Goal: Task Accomplishment & Management: Complete application form

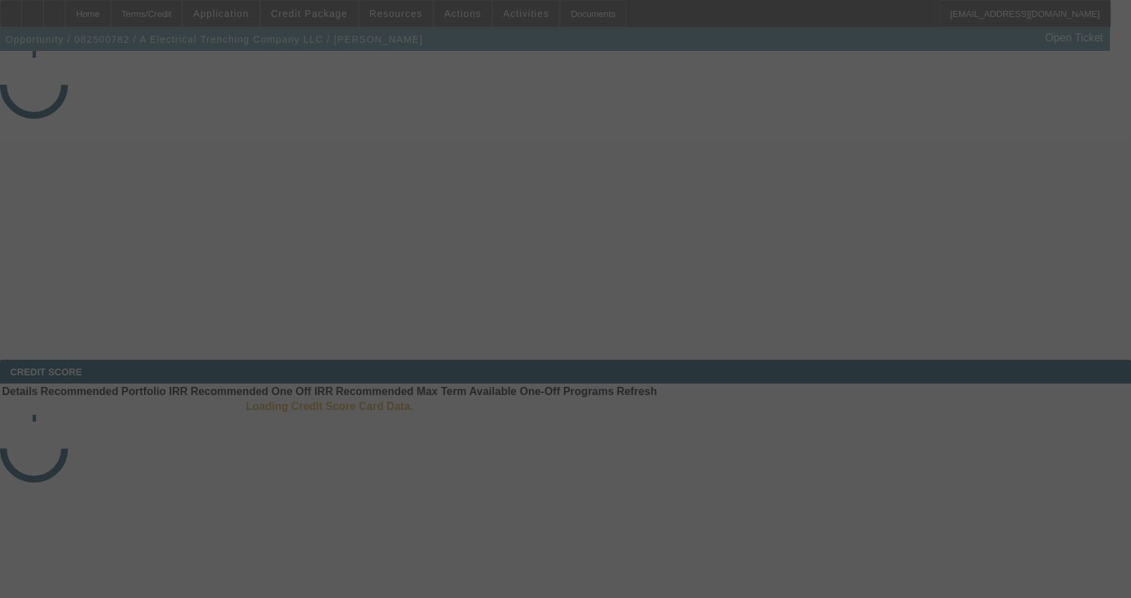
select select "3"
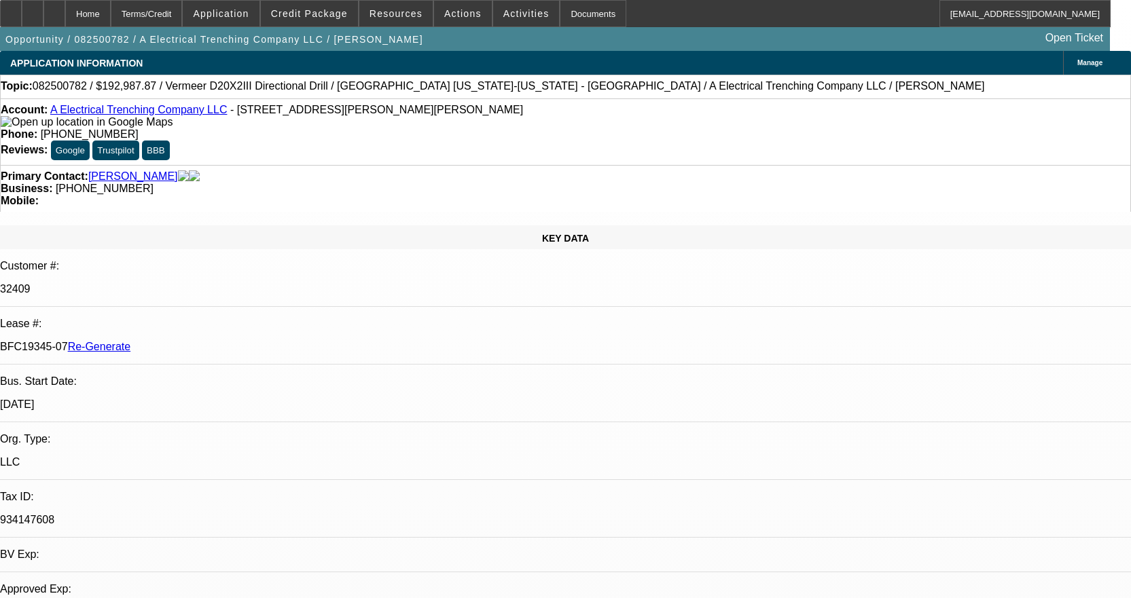
select select "0"
select select "3"
select select "0"
select select "6"
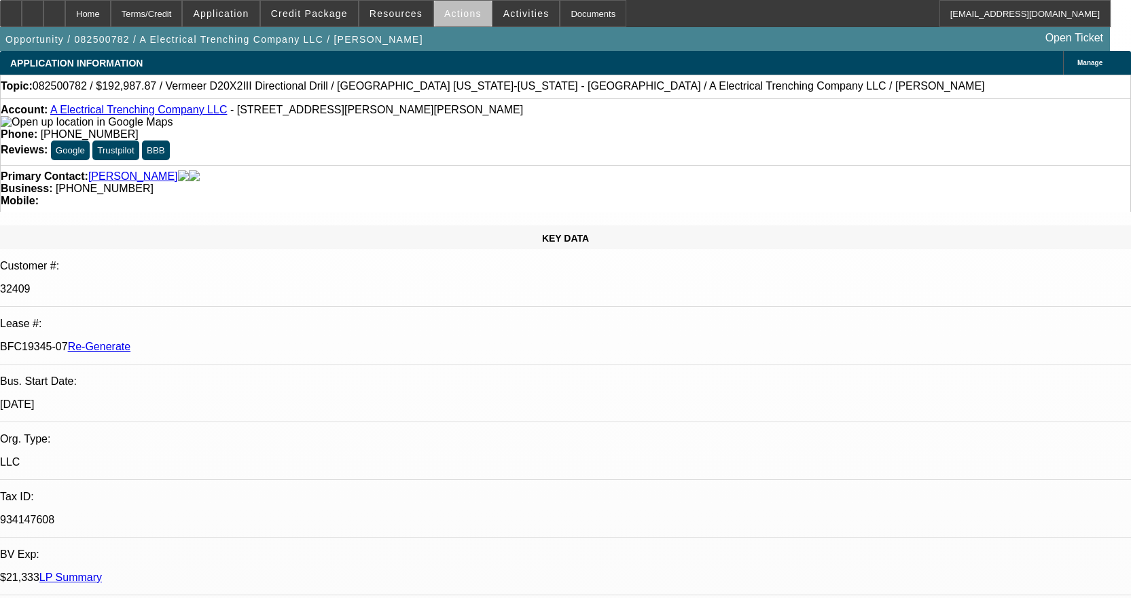
click at [473, 17] on span at bounding box center [463, 13] width 58 height 33
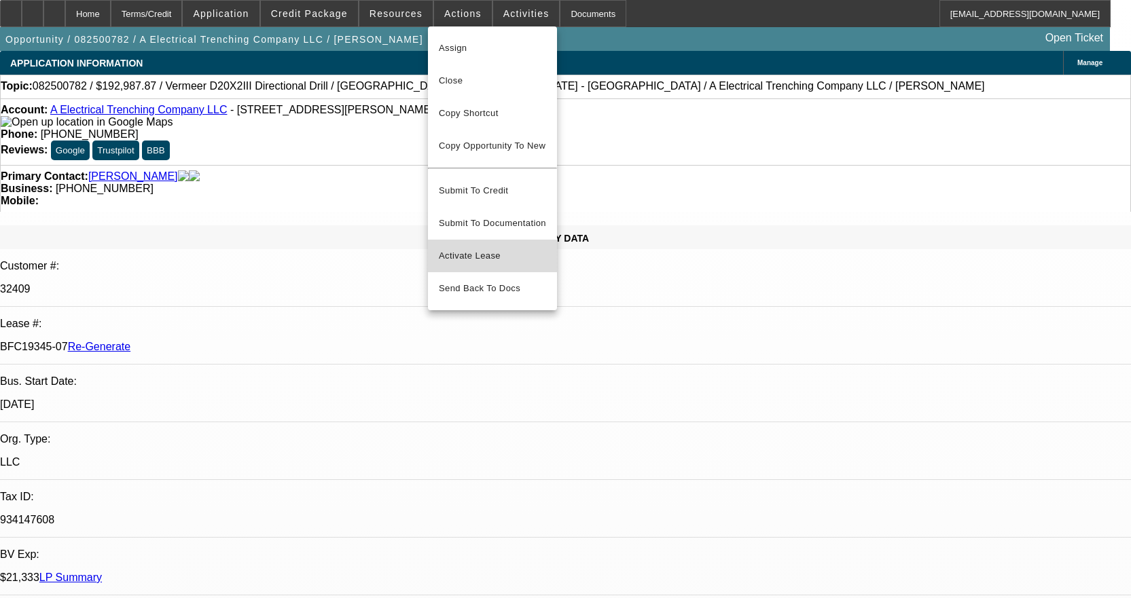
click at [452, 248] on span "Activate Lease" at bounding box center [492, 256] width 107 height 16
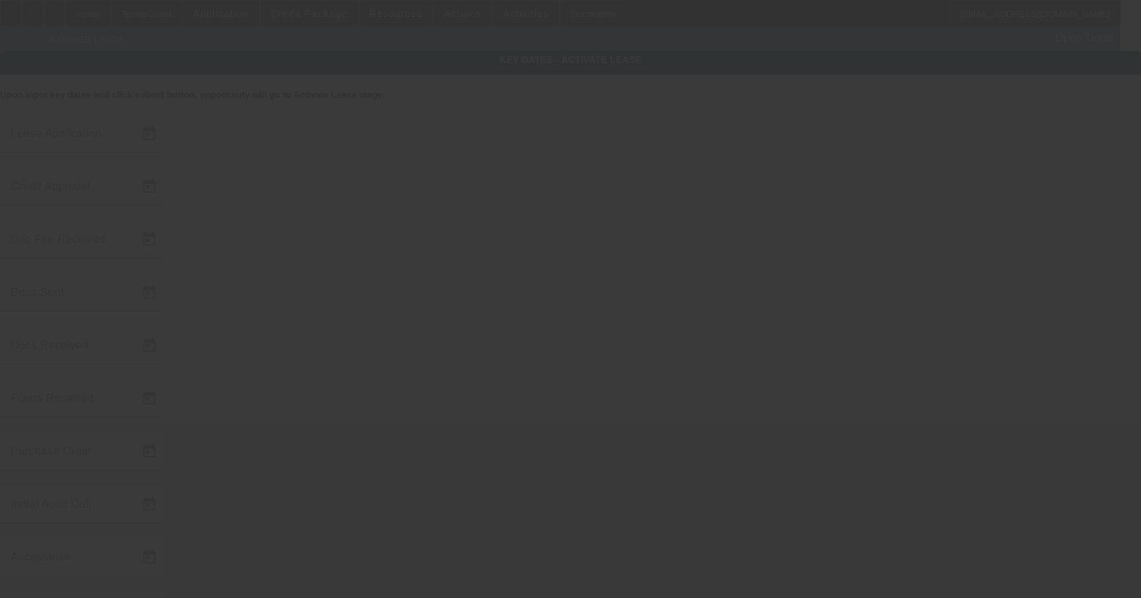
type input "[DATE]"
type input "9/10/2025"
type input "9/29/2025"
type input "9/11/2025"
type input "9/29/2025"
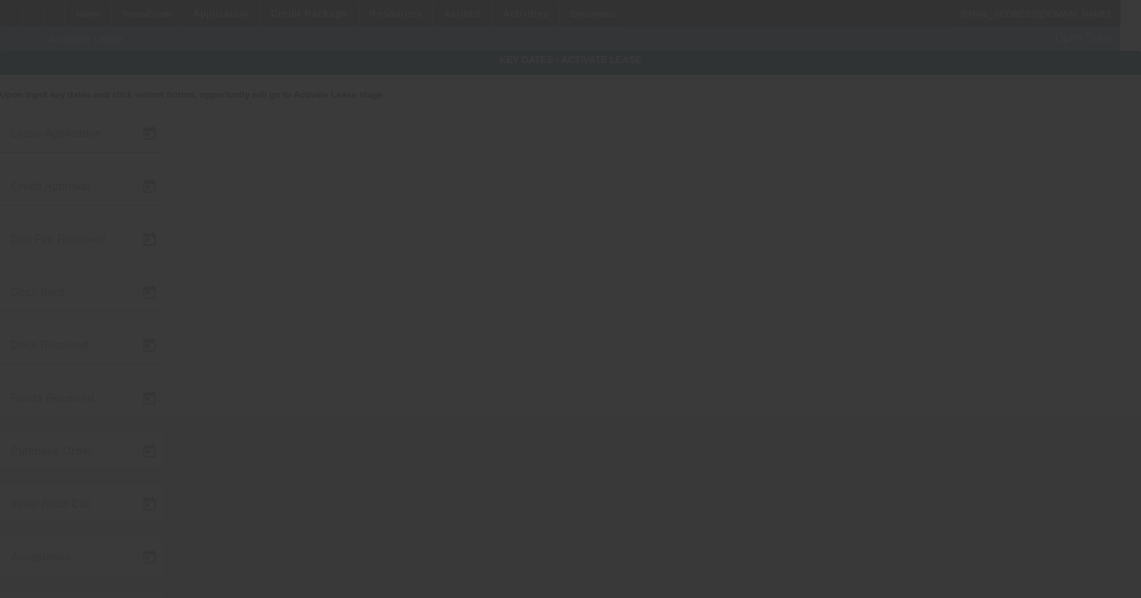
type input "9/29/2025"
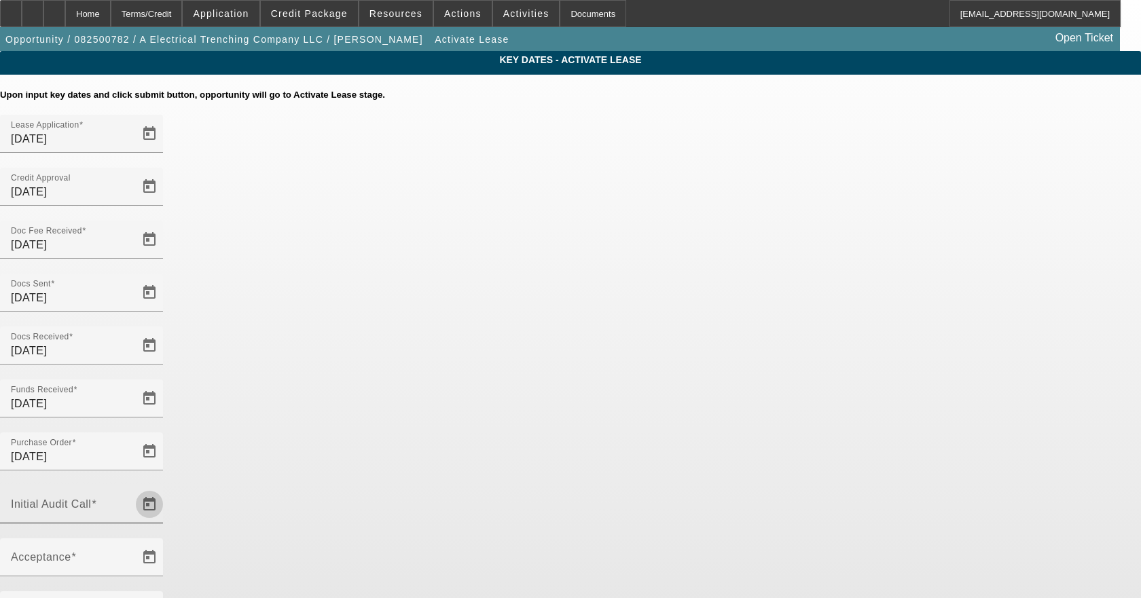
click at [166, 488] on span "Open calendar" at bounding box center [149, 504] width 33 height 33
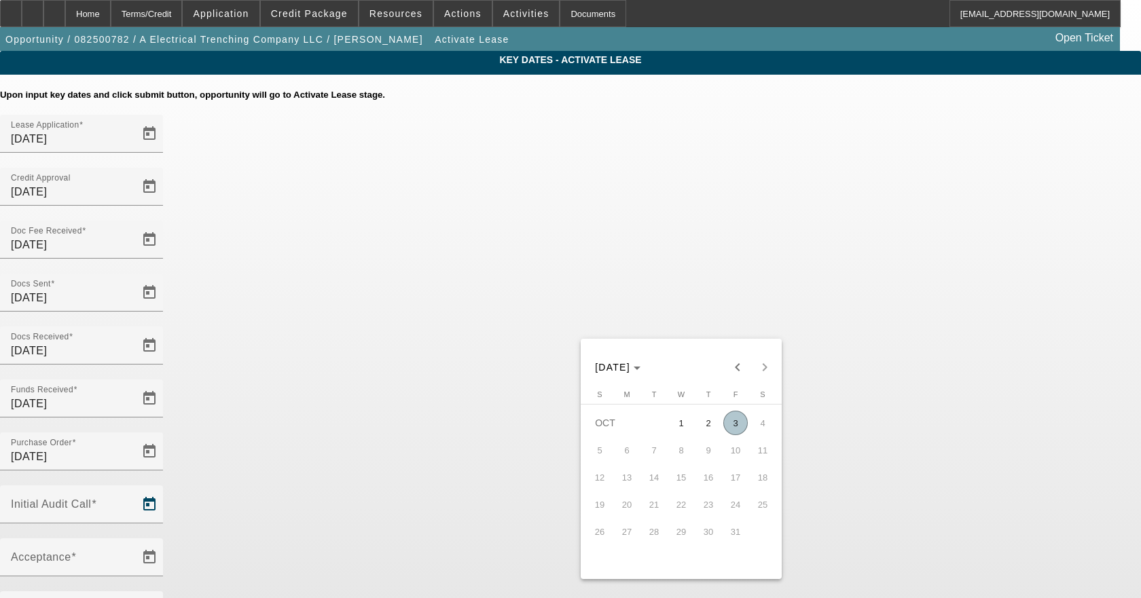
click at [734, 435] on span "3" at bounding box center [735, 423] width 24 height 24
type input "10/3/2025"
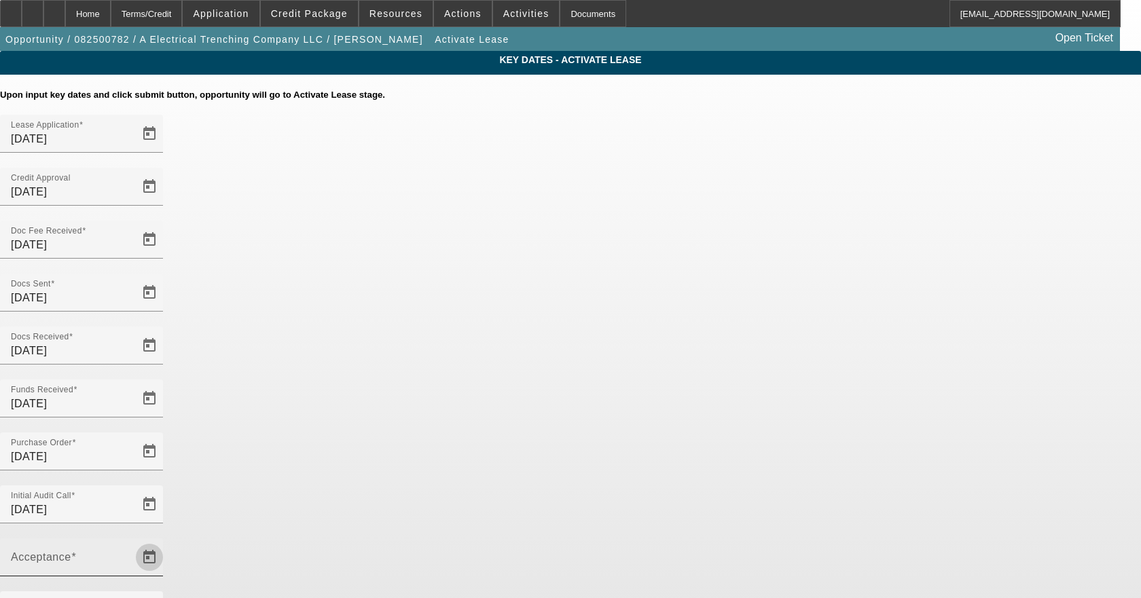
click at [166, 541] on span "Open calendar" at bounding box center [149, 557] width 33 height 33
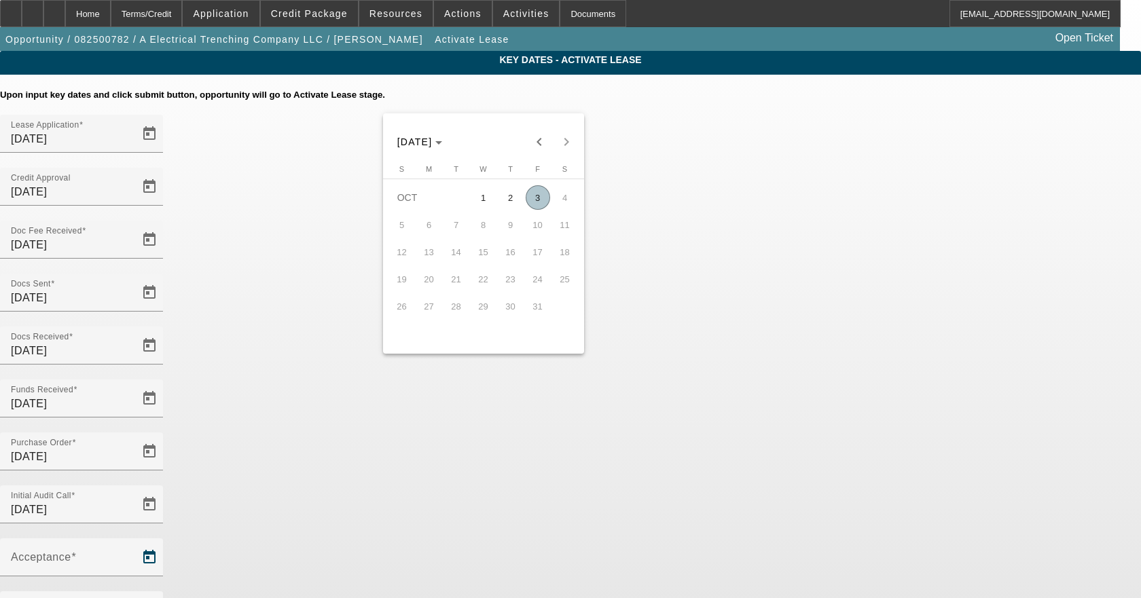
click at [545, 200] on span "3" at bounding box center [538, 197] width 24 height 24
type input "10/3/2025"
type input "[DATE]"
type input "12/1/2025"
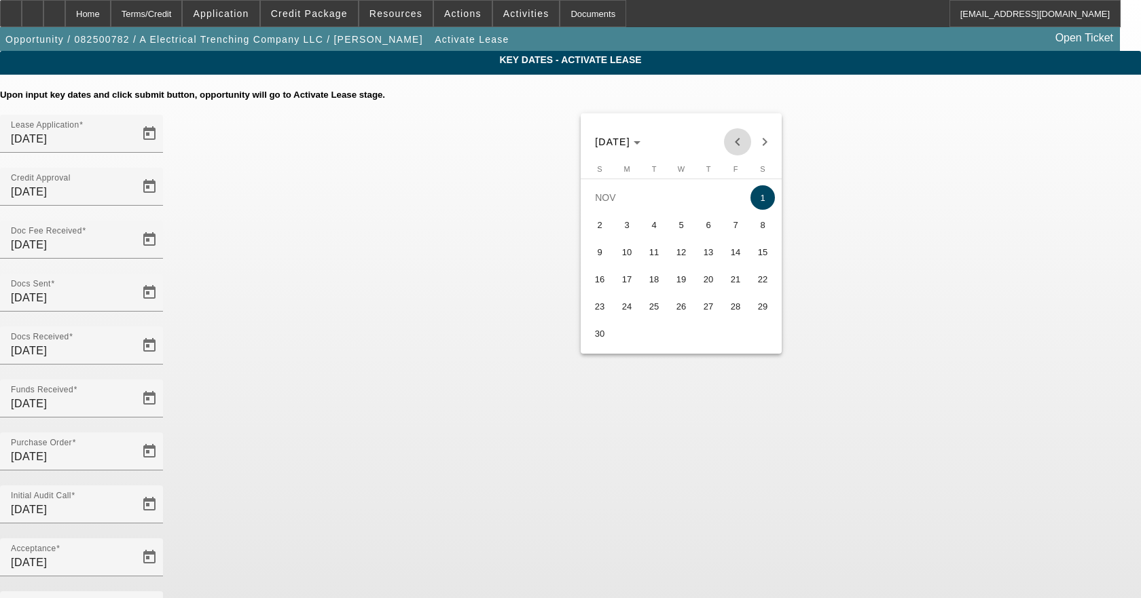
click at [731, 132] on span "Previous month" at bounding box center [737, 141] width 27 height 27
click at [685, 251] on span "15" at bounding box center [681, 252] width 24 height 24
type input "10/15/2025"
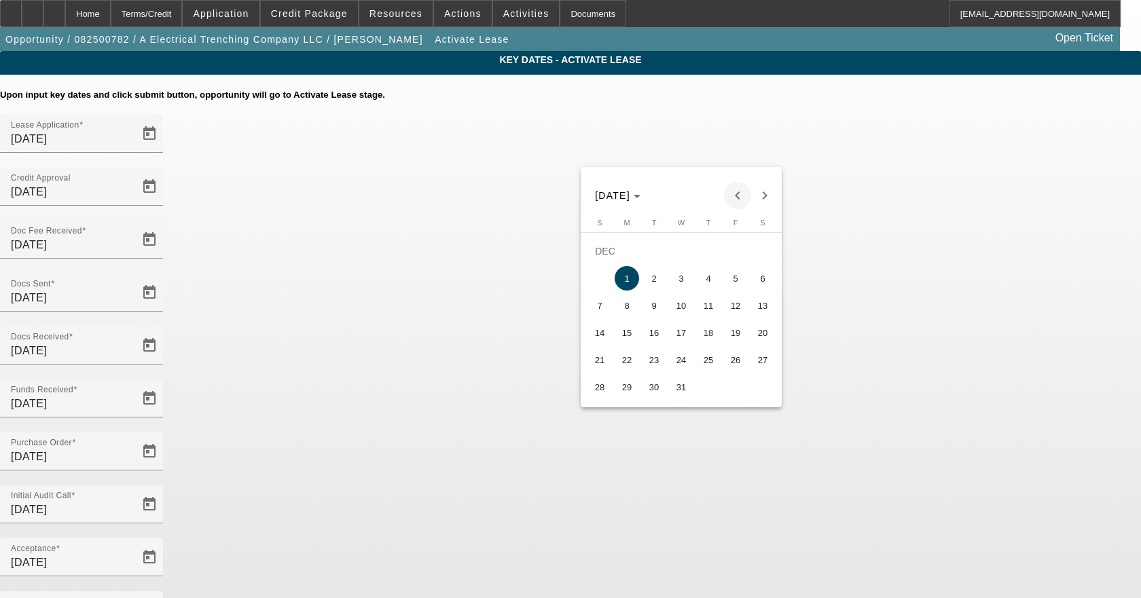
click at [737, 187] on span "Previous month" at bounding box center [737, 195] width 27 height 27
click at [760, 306] on span "15" at bounding box center [762, 305] width 24 height 24
type input "11/15/2025"
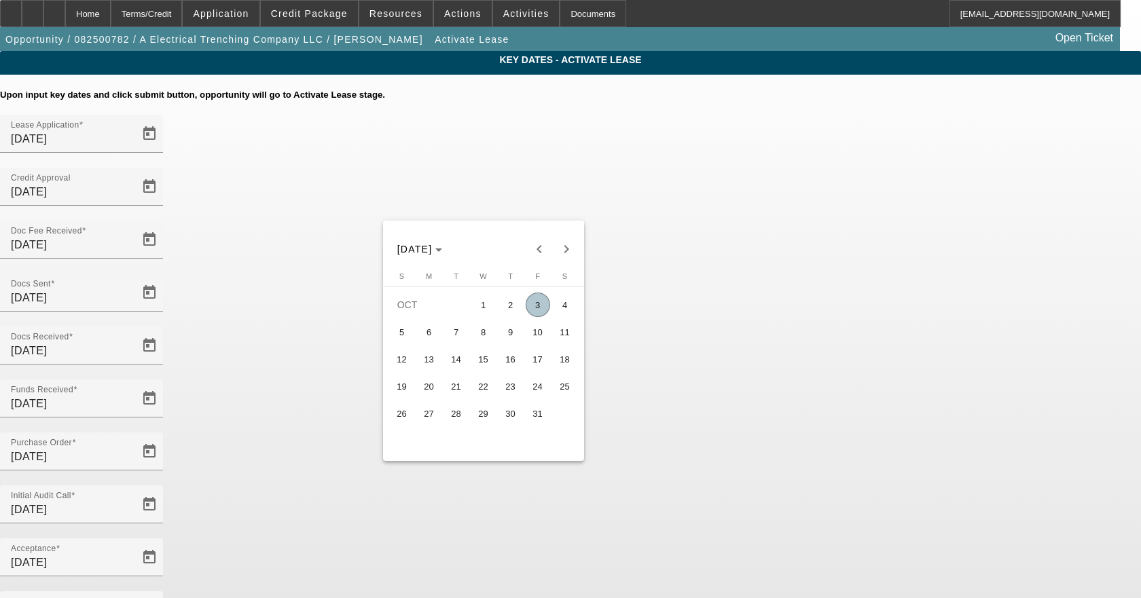
click at [464, 335] on span "7" at bounding box center [456, 332] width 24 height 24
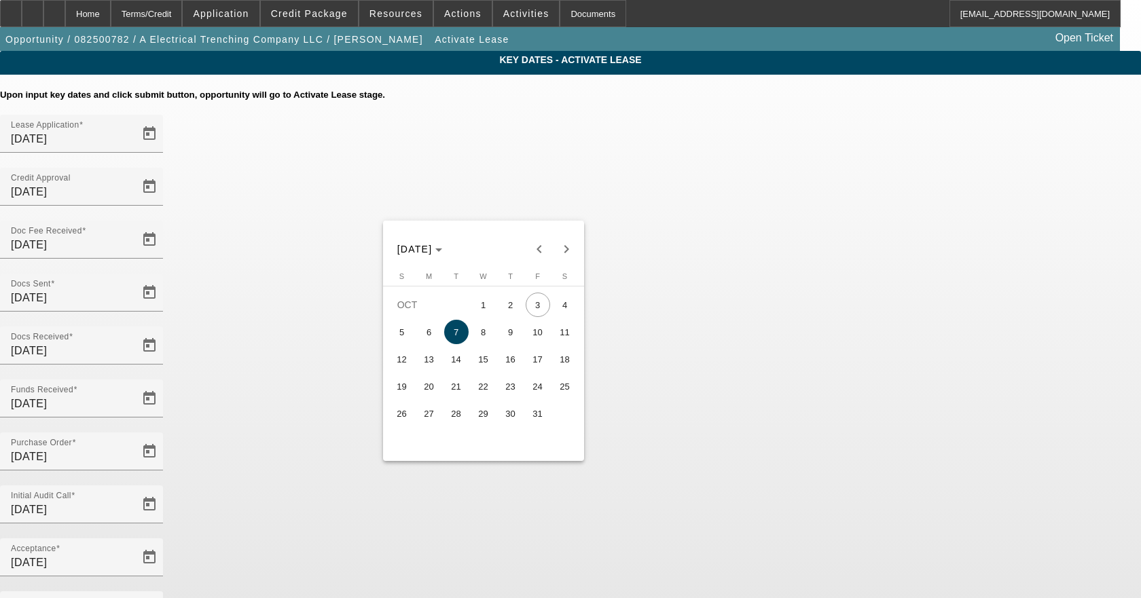
click at [435, 333] on span "6" at bounding box center [429, 332] width 24 height 24
type input "10/6/2025"
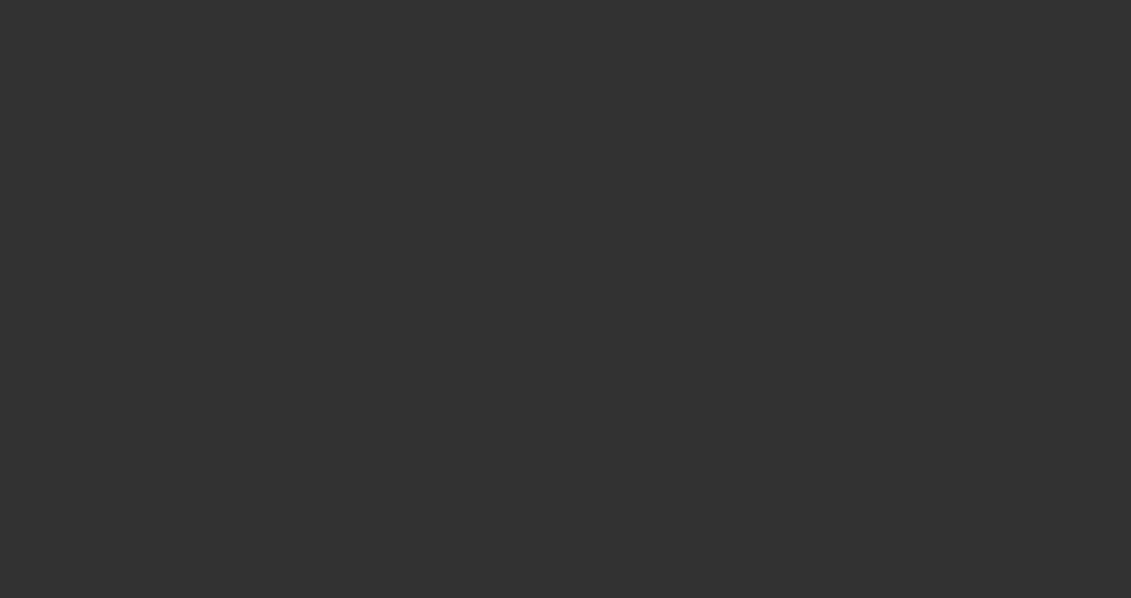
select select "4"
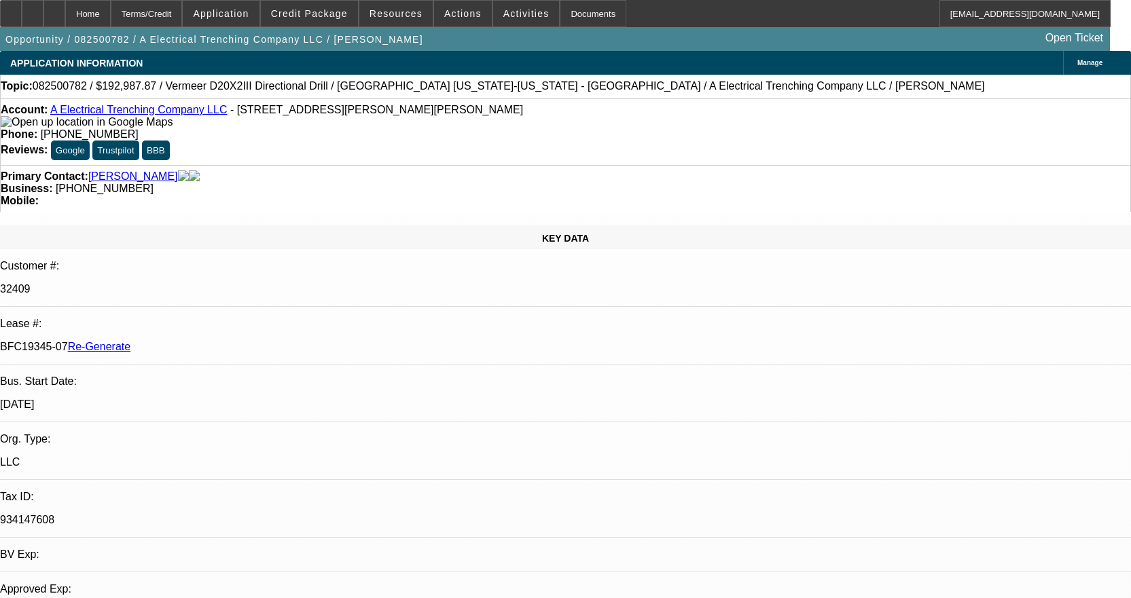
select select "0"
select select "3"
select select "0"
select select "6"
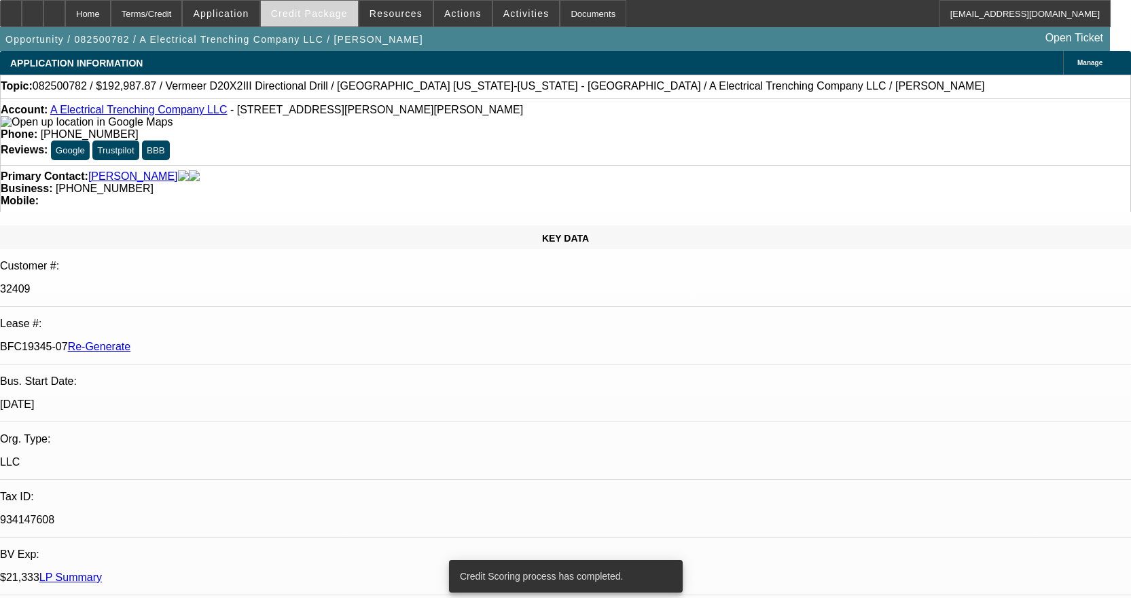
click at [343, 11] on span "Credit Package" at bounding box center [309, 13] width 77 height 11
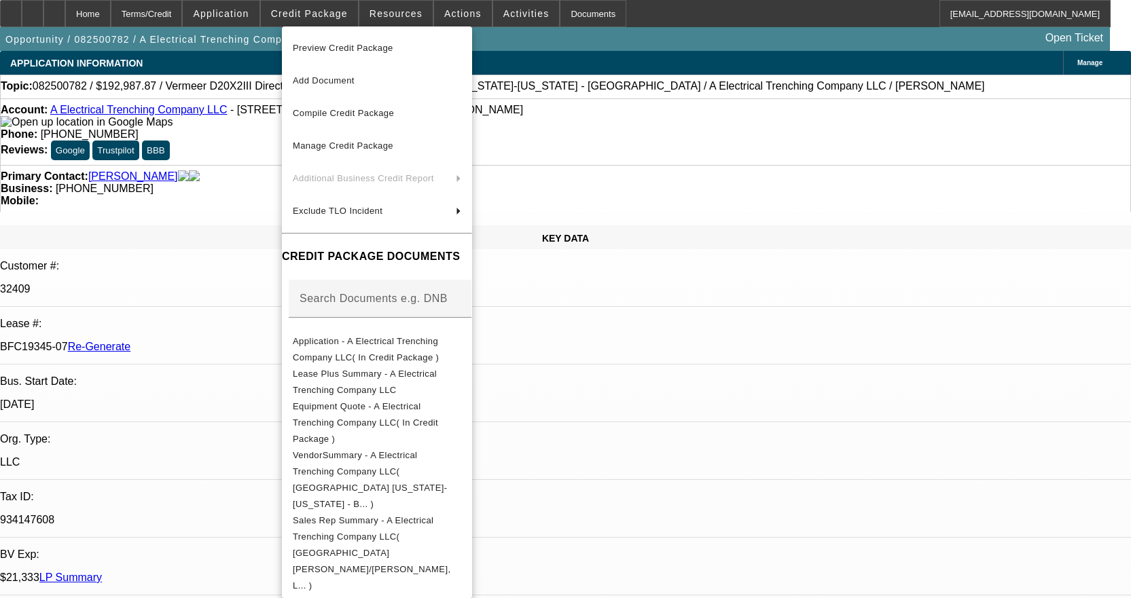
click at [354, 40] on span "Preview Credit Package" at bounding box center [377, 48] width 168 height 16
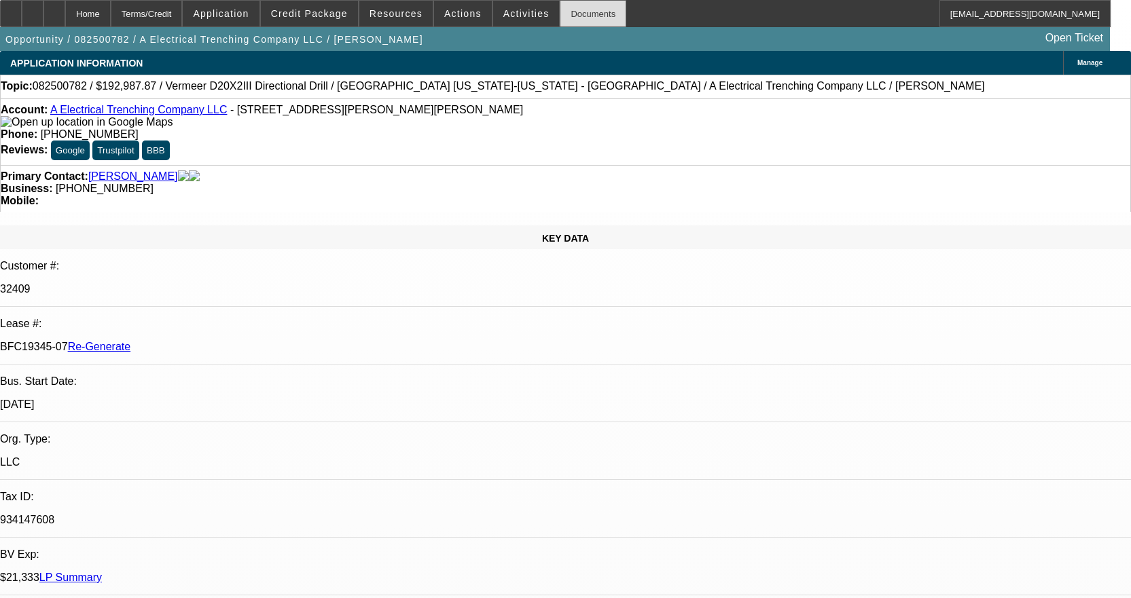
click at [566, 19] on div "Documents" at bounding box center [592, 13] width 67 height 27
click at [559, 7] on div "Documents" at bounding box center [592, 13] width 67 height 27
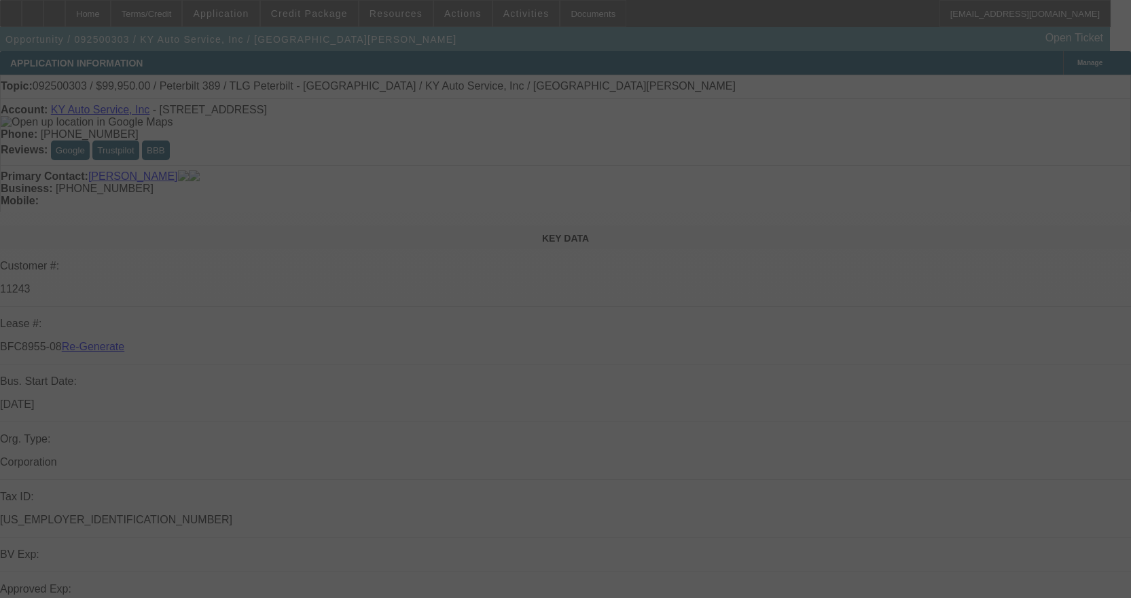
select select "3"
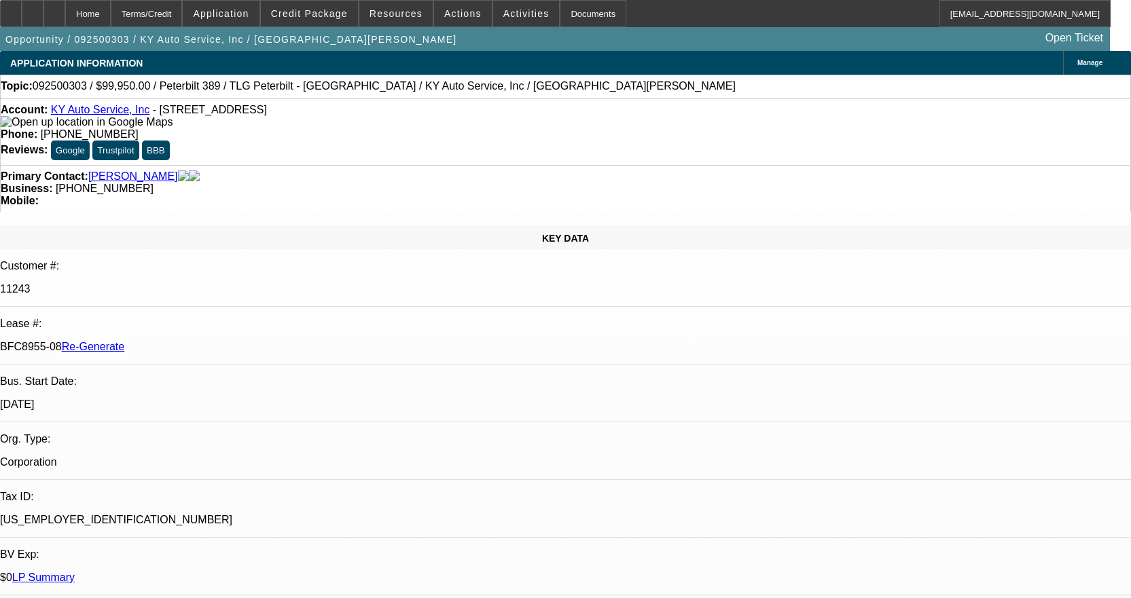
select select "0"
select select "2"
select select "0"
select select "6"
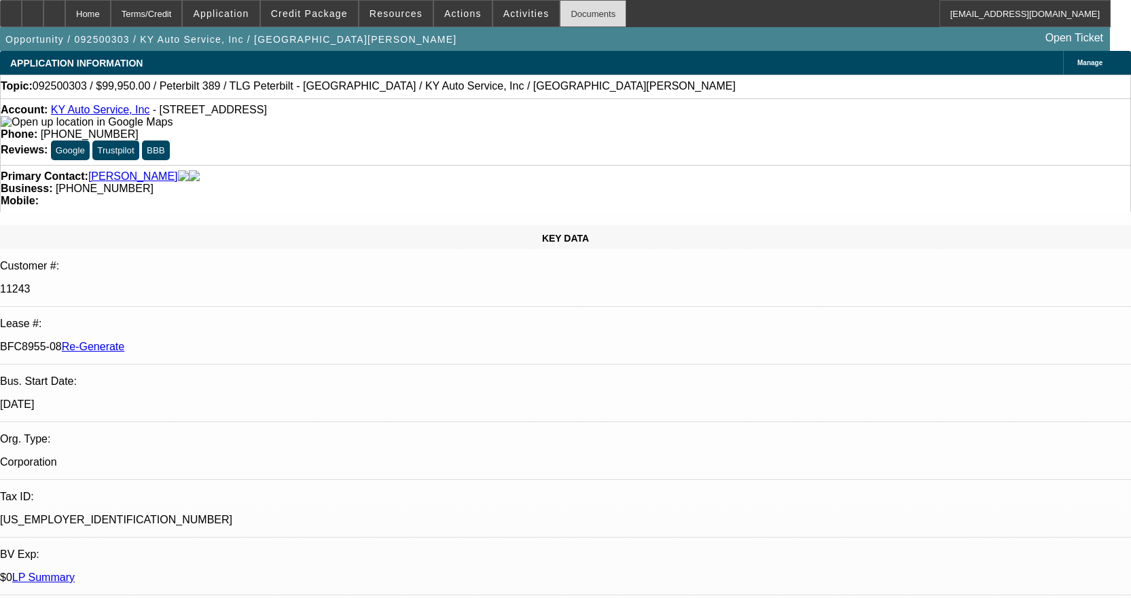
click at [574, 10] on div "Documents" at bounding box center [592, 13] width 67 height 27
click at [11, 9] on icon at bounding box center [11, 9] width 0 height 0
click at [515, 13] on span "Activities" at bounding box center [526, 13] width 46 height 11
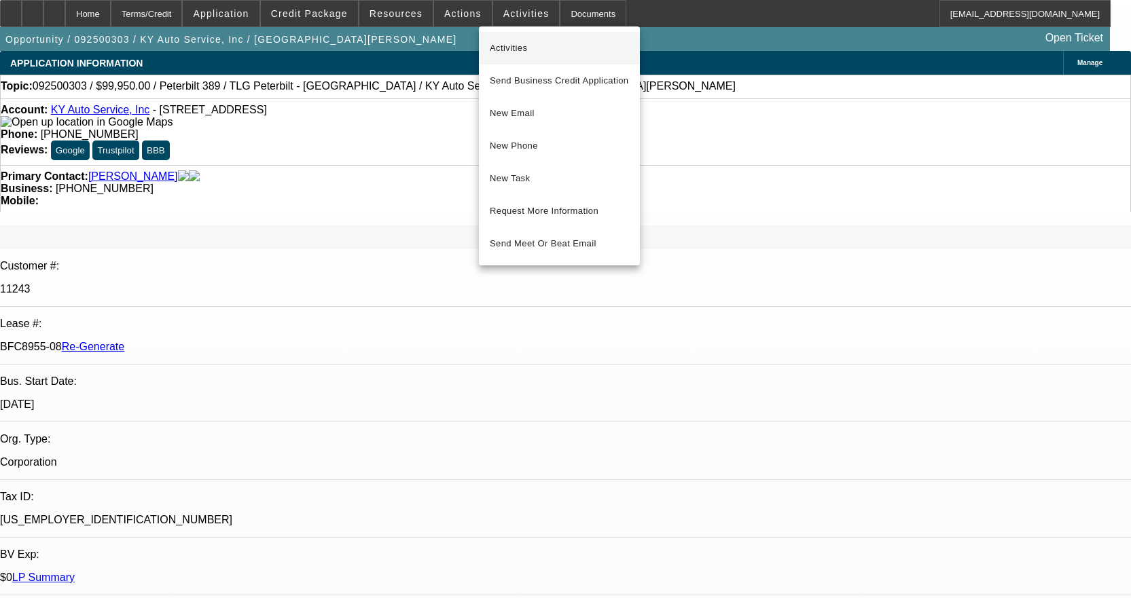
click at [514, 38] on button "Activities" at bounding box center [559, 48] width 161 height 33
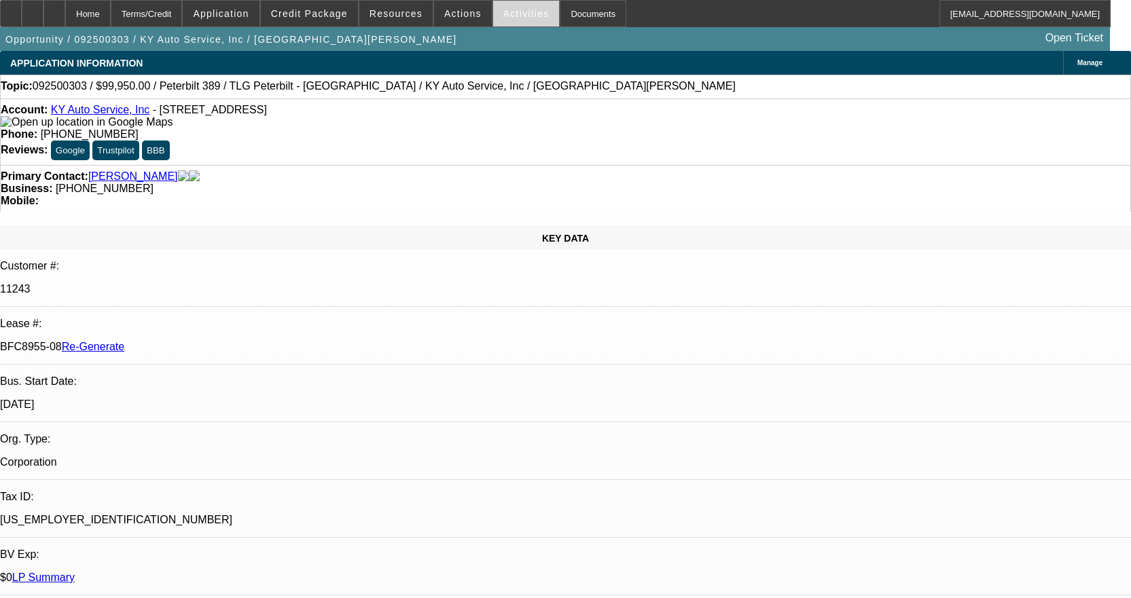
click at [504, 14] on span "Activities" at bounding box center [526, 13] width 46 height 11
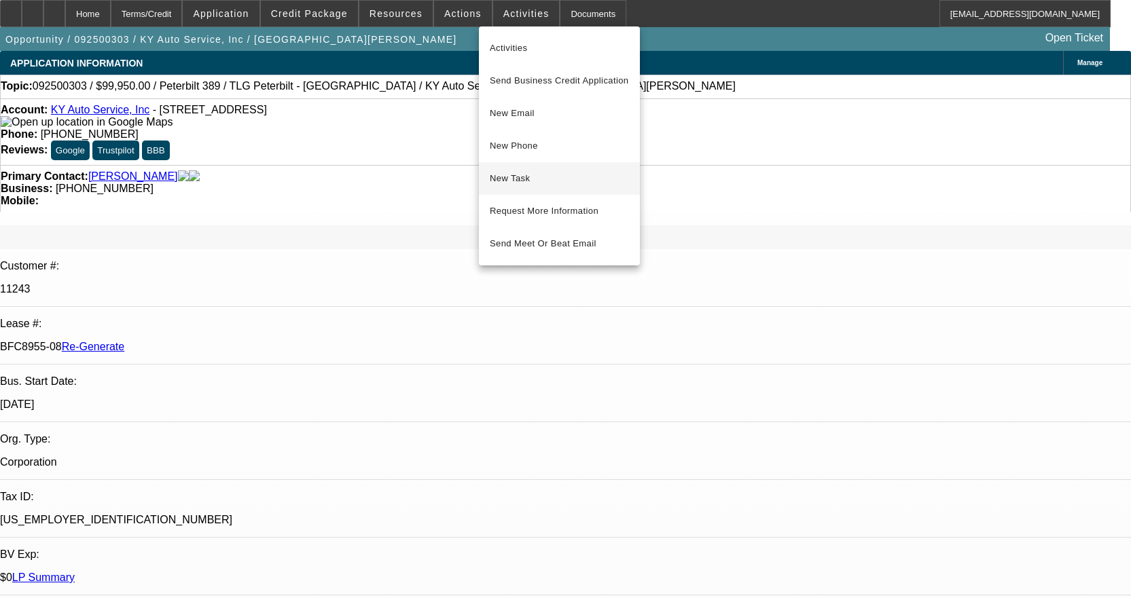
click at [526, 177] on span "New Task" at bounding box center [559, 178] width 139 height 16
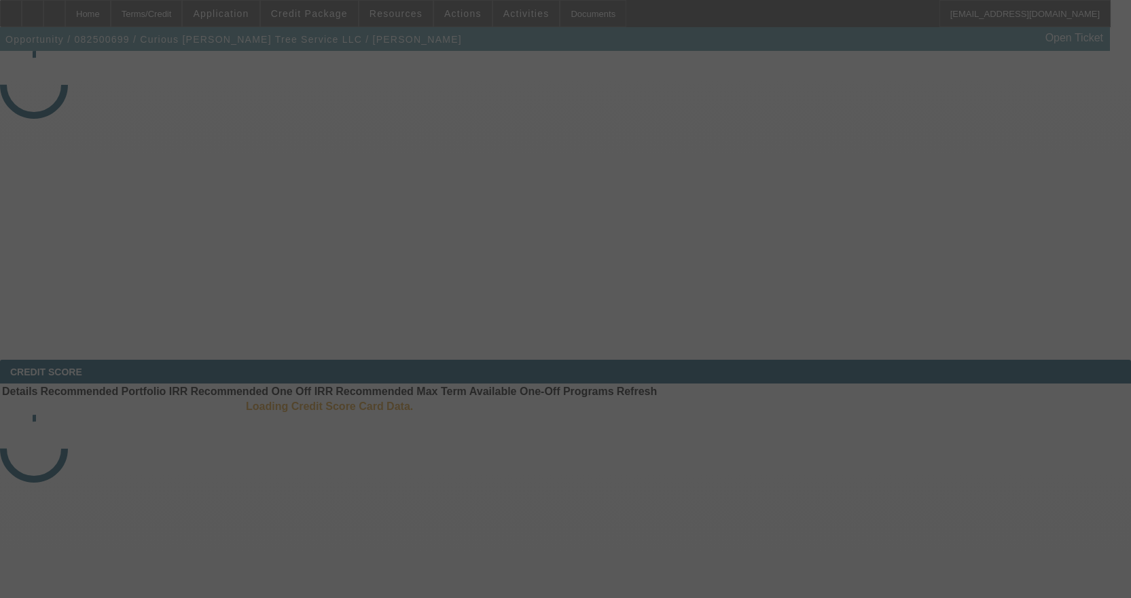
select select "4"
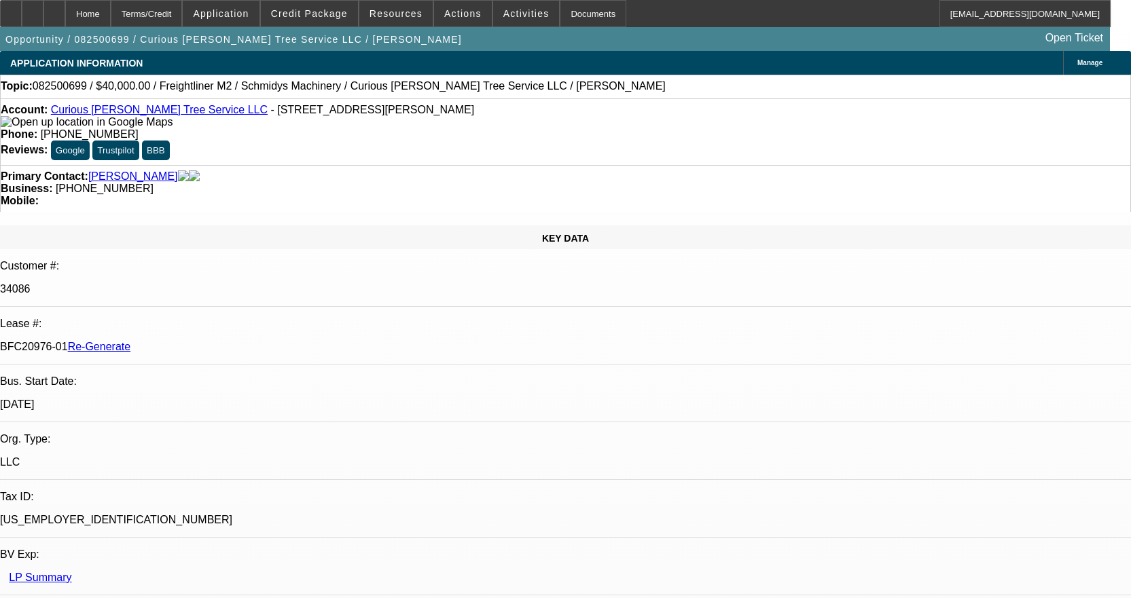
select select "0"
select select "3"
select select "0"
select select "6"
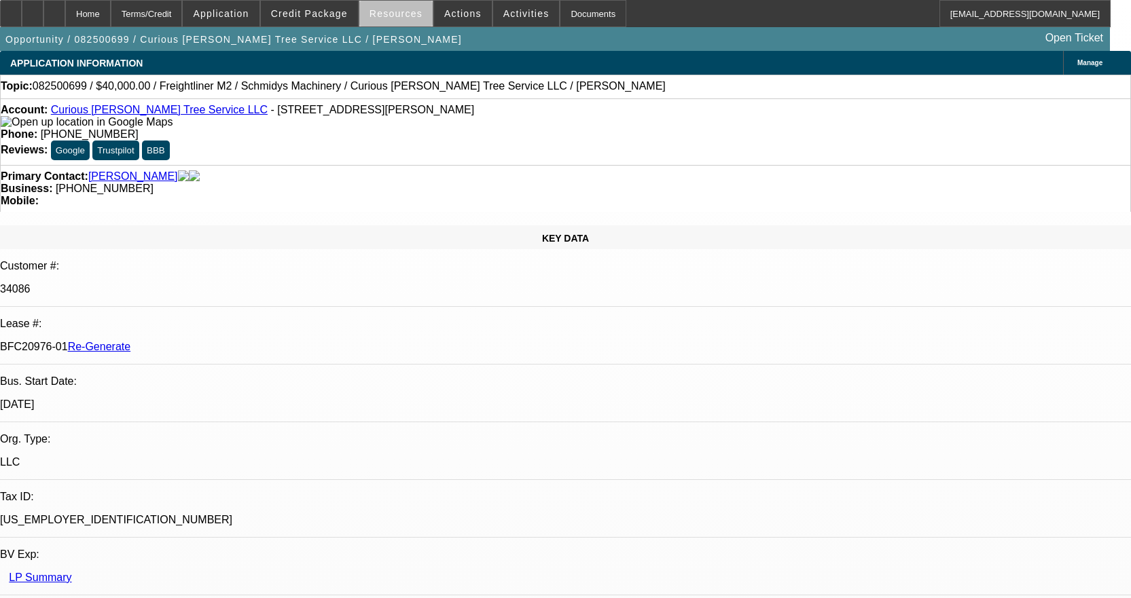
click at [403, 17] on span "Resources" at bounding box center [395, 13] width 53 height 11
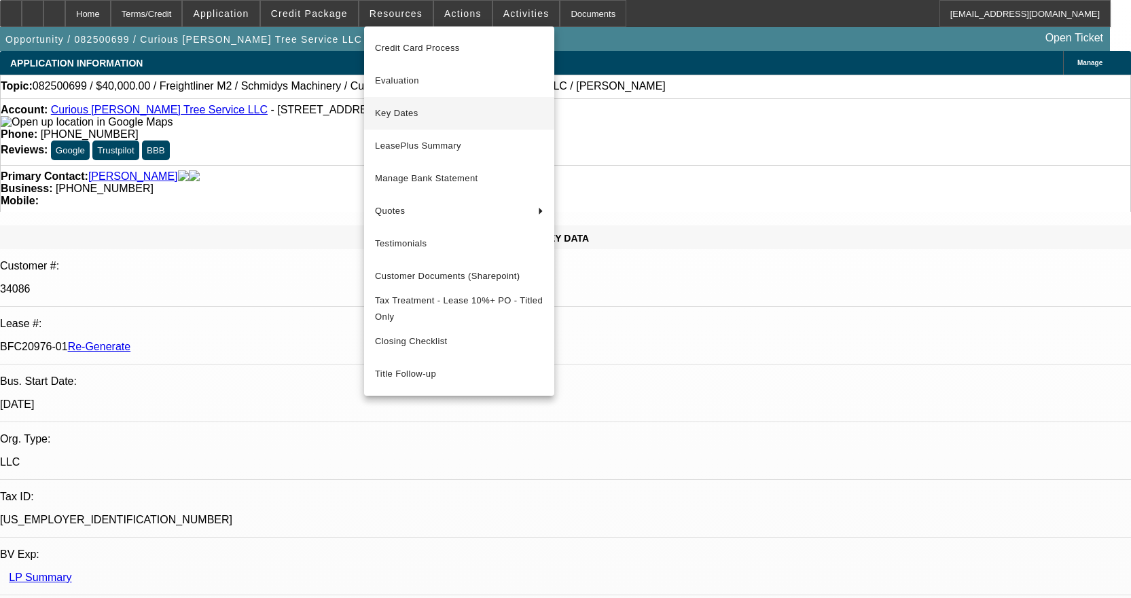
click at [424, 122] on button "Key Dates" at bounding box center [459, 113] width 190 height 33
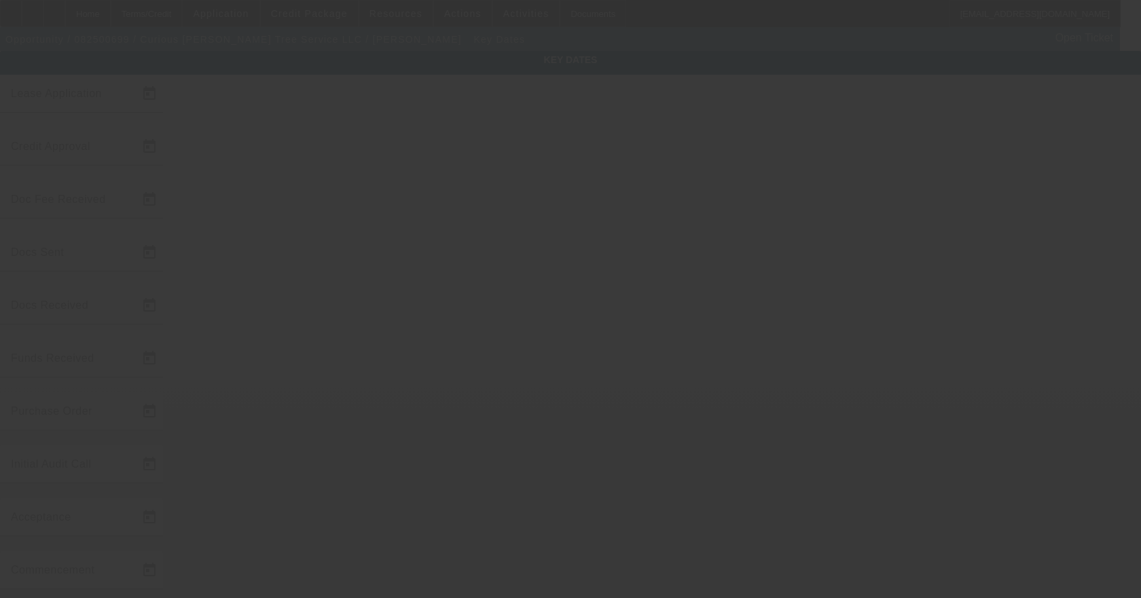
type input "[DATE]"
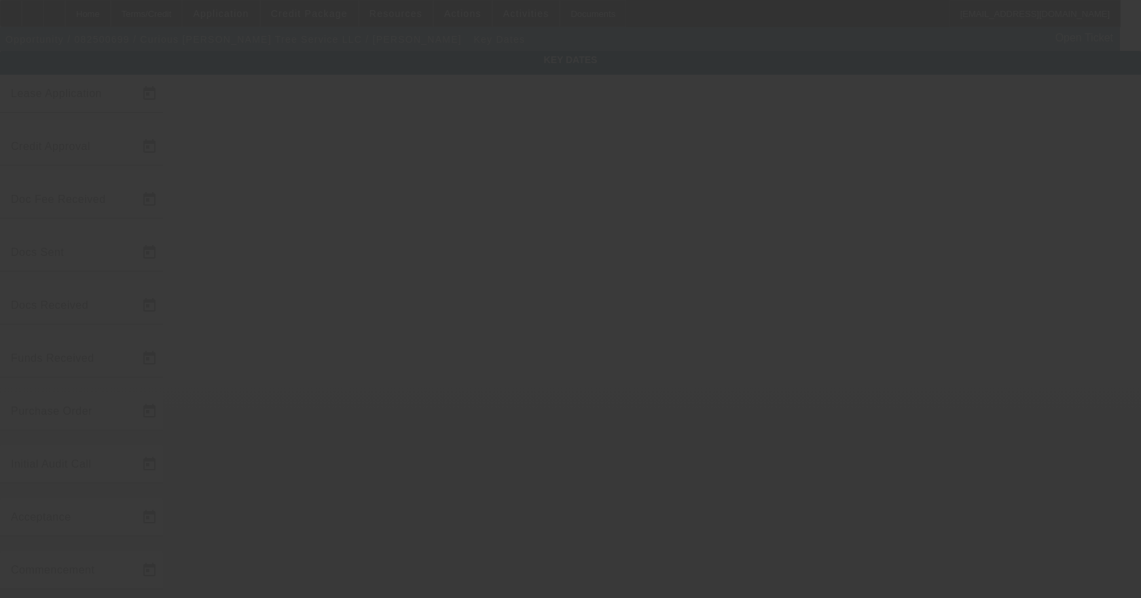
type input "[DATE]"
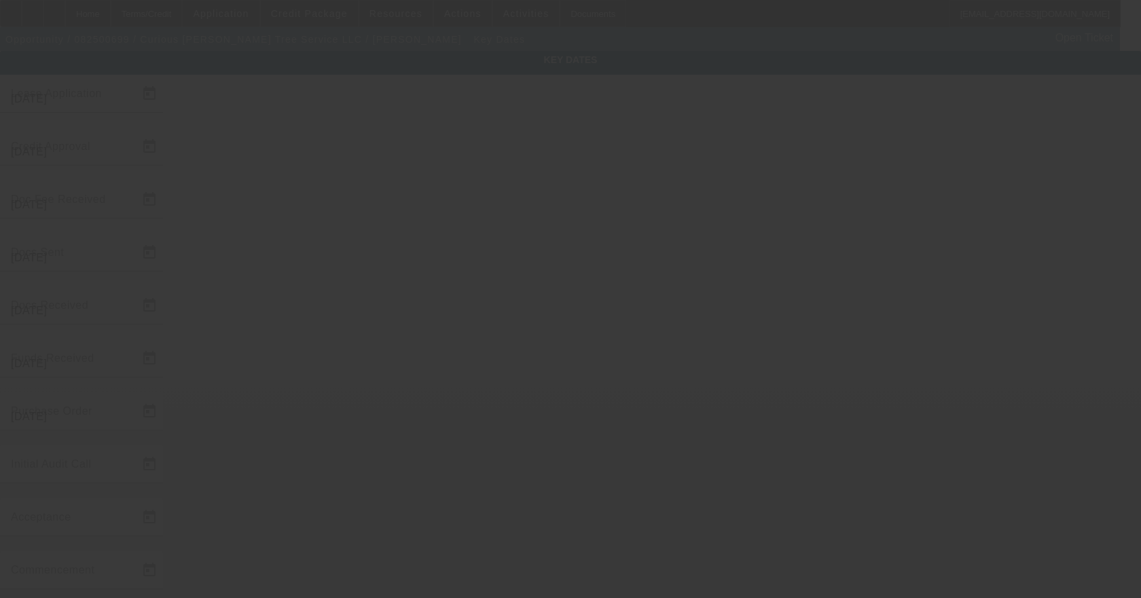
type input "[DATE]"
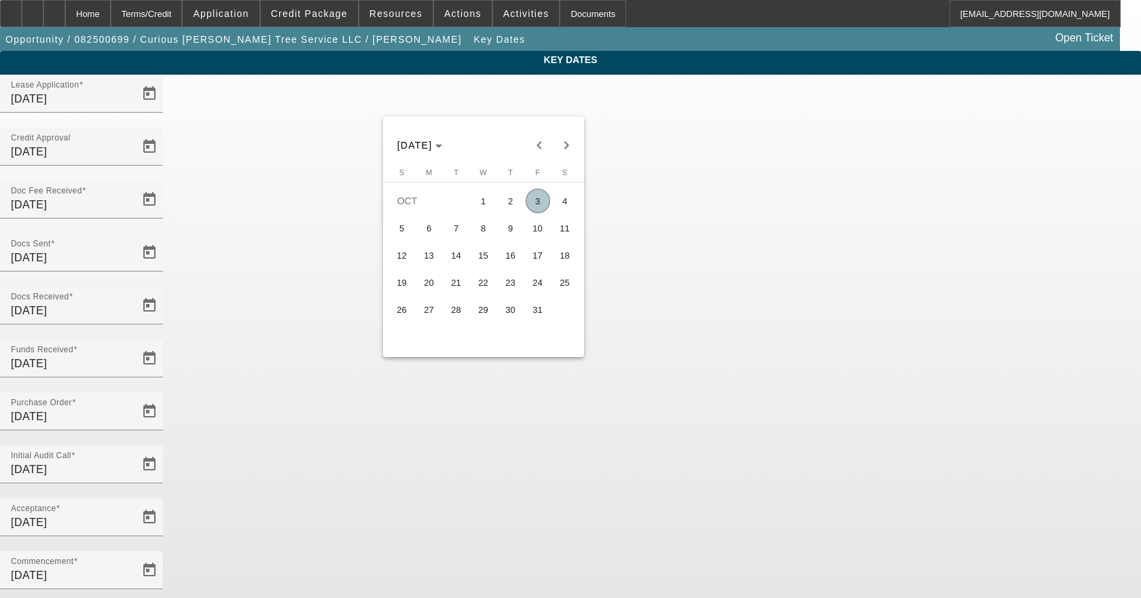
click at [513, 202] on span "2" at bounding box center [510, 201] width 24 height 24
type input "[DATE]"
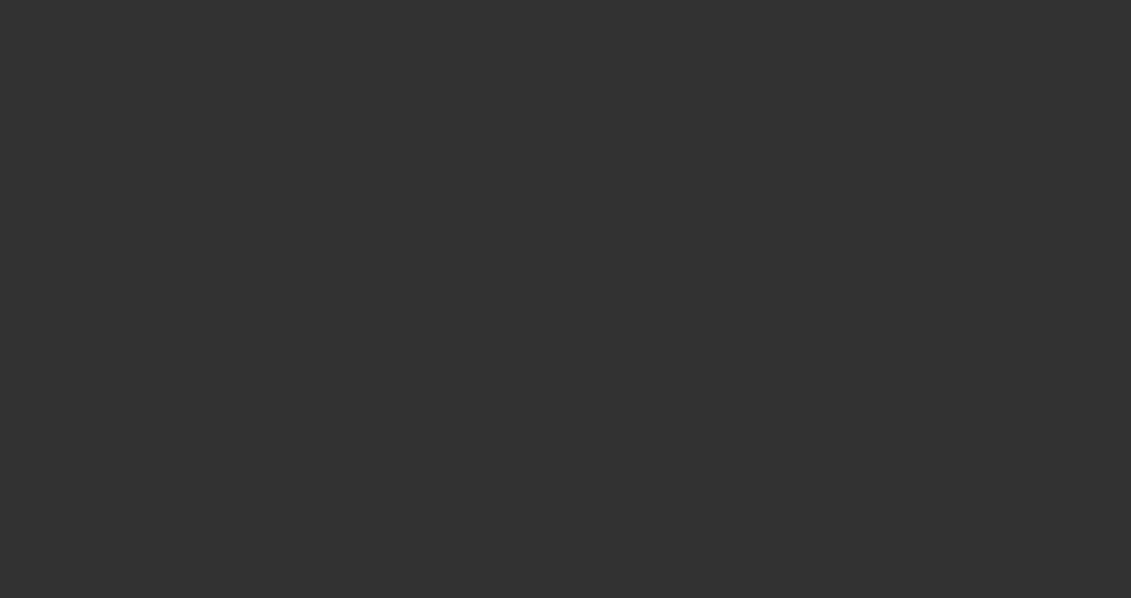
select select "4"
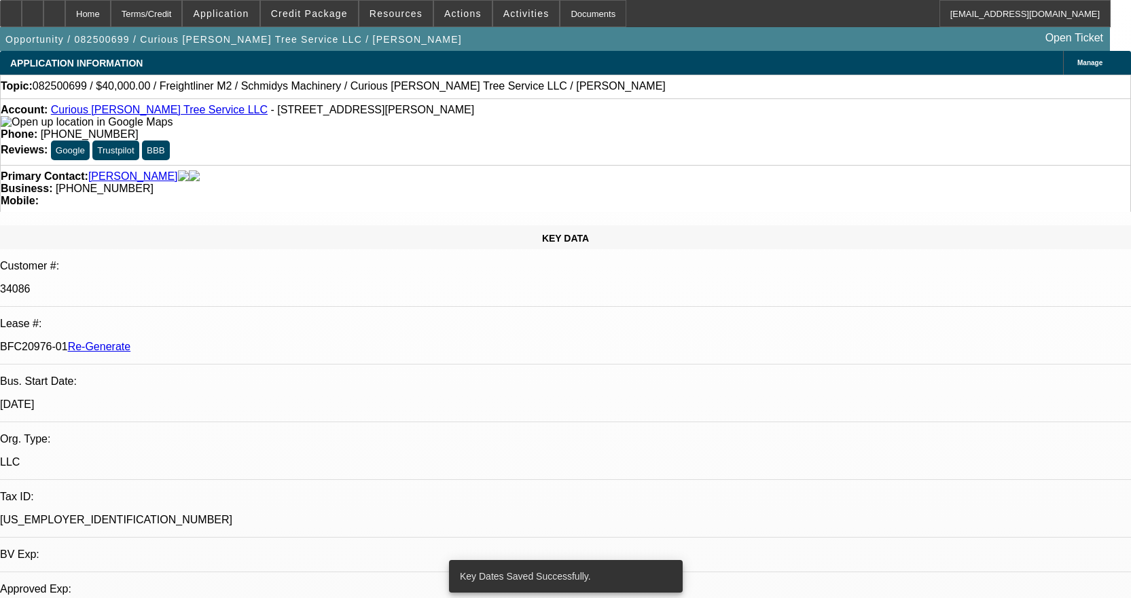
select select "0"
select select "3"
select select "0"
select select "6"
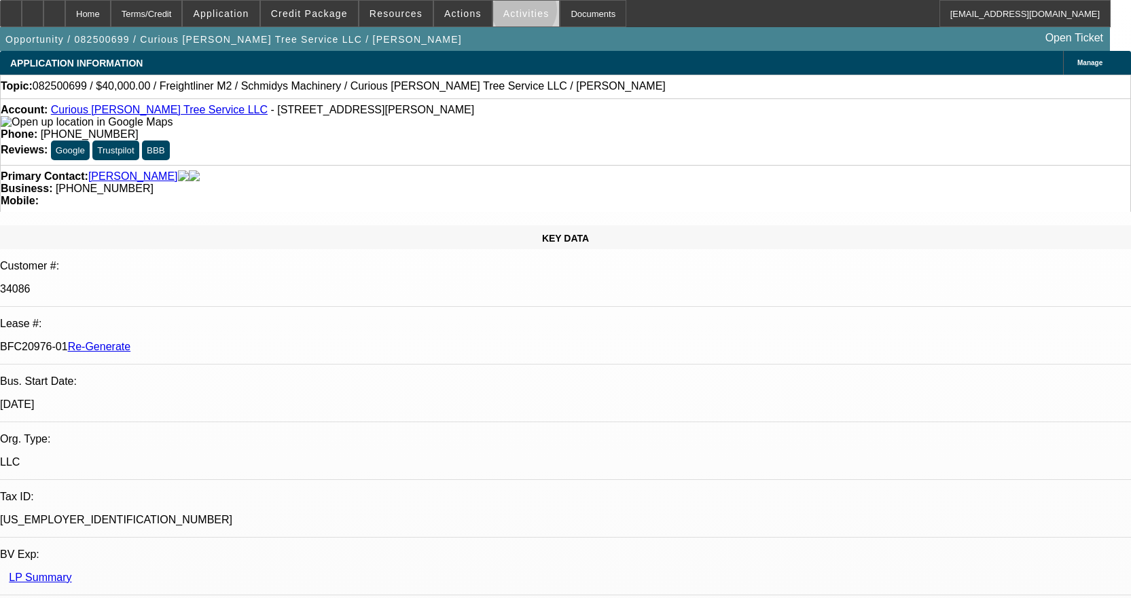
click at [510, 12] on span "Activities" at bounding box center [526, 13] width 46 height 11
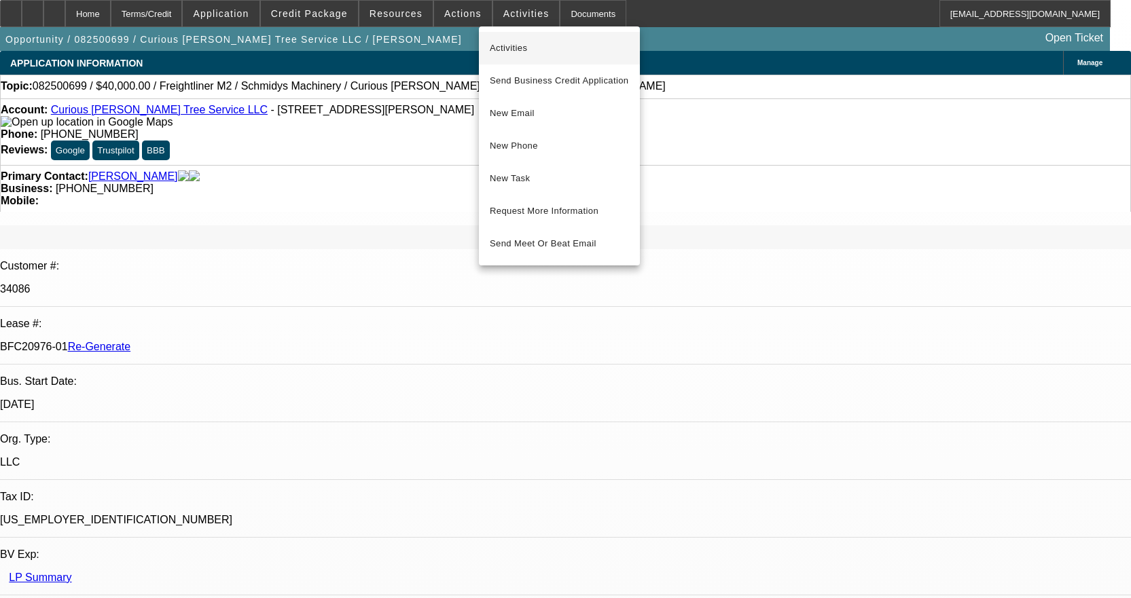
click at [520, 44] on span "Activities" at bounding box center [559, 48] width 139 height 16
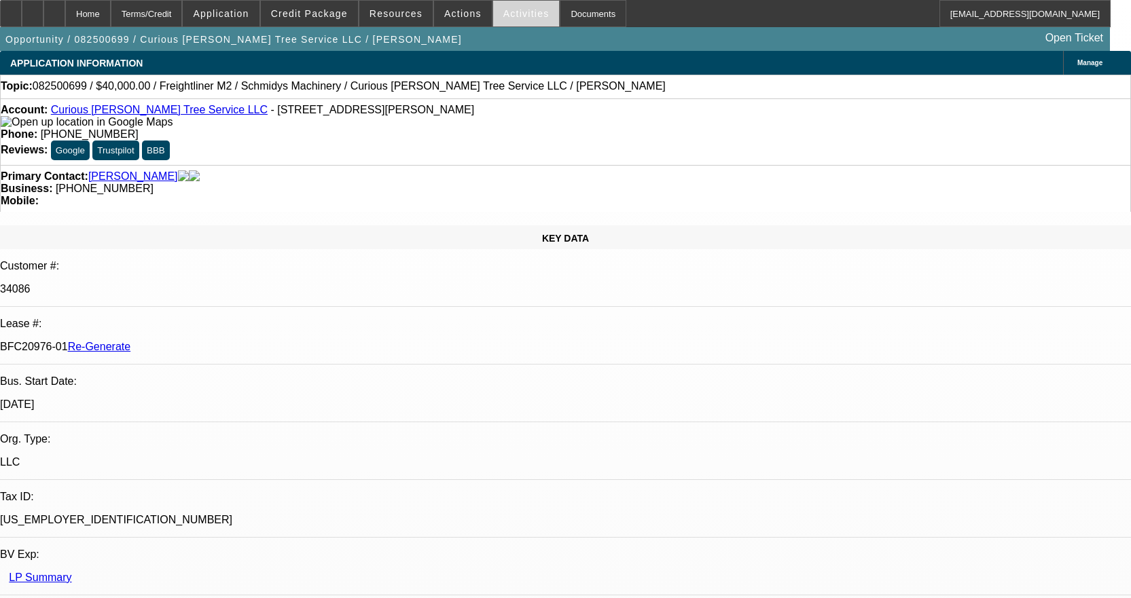
click at [503, 10] on span "Activities" at bounding box center [526, 13] width 46 height 11
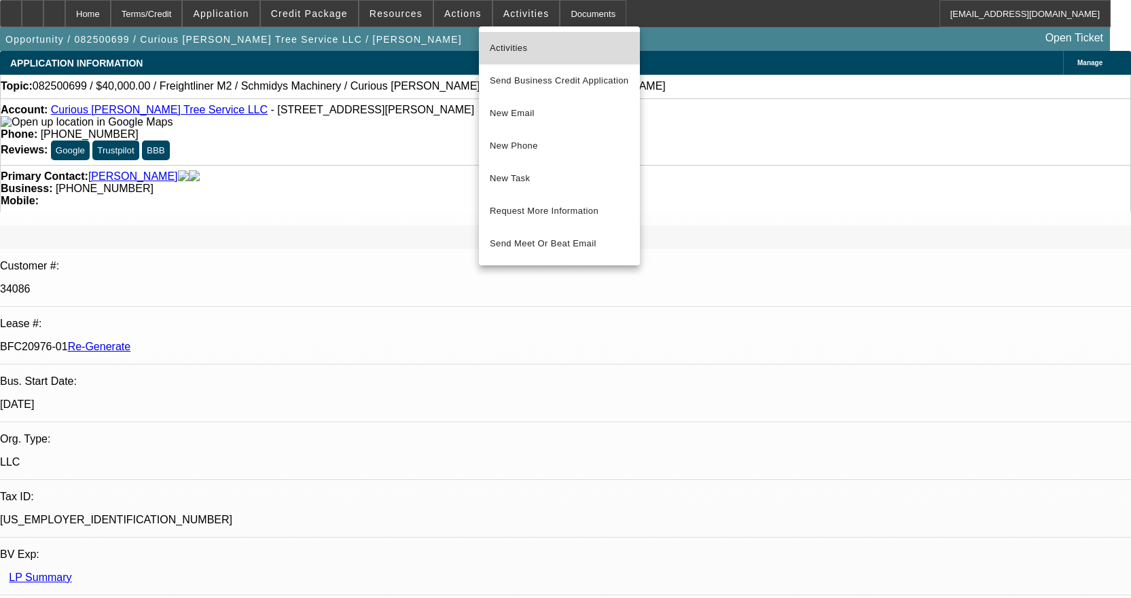
click at [504, 45] on span "Activities" at bounding box center [559, 48] width 139 height 16
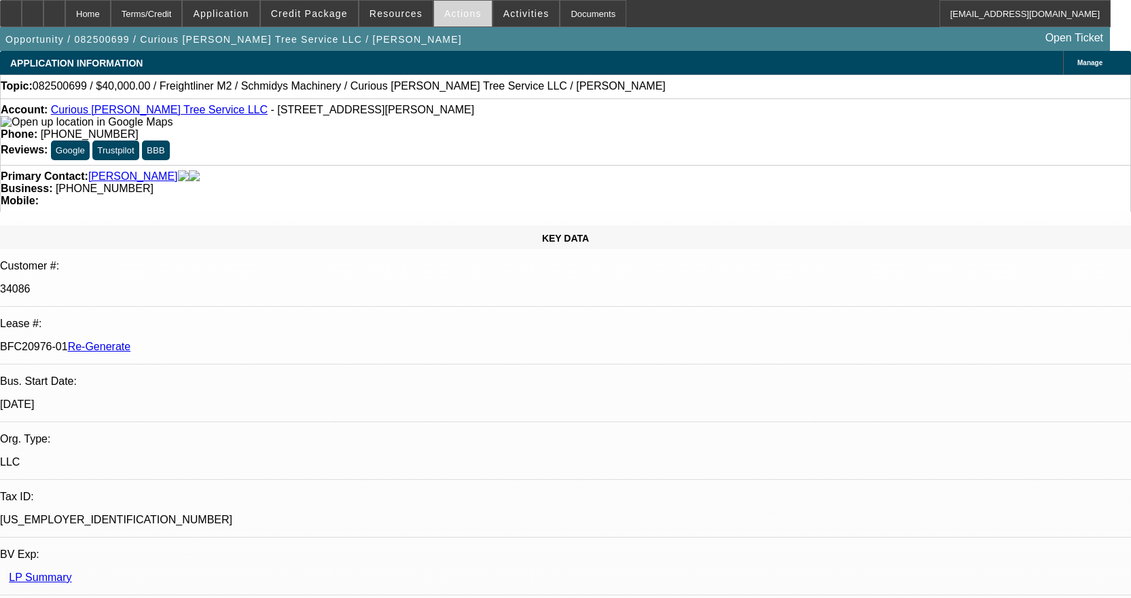
click at [456, 14] on span "Actions" at bounding box center [462, 13] width 37 height 11
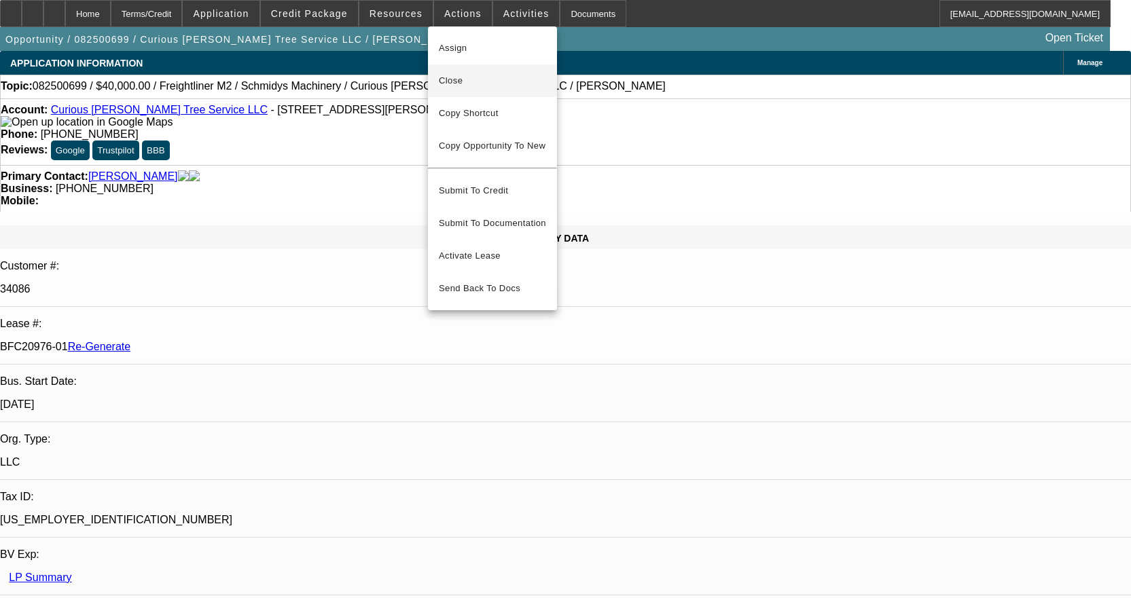
click at [477, 75] on span "Close" at bounding box center [492, 81] width 107 height 16
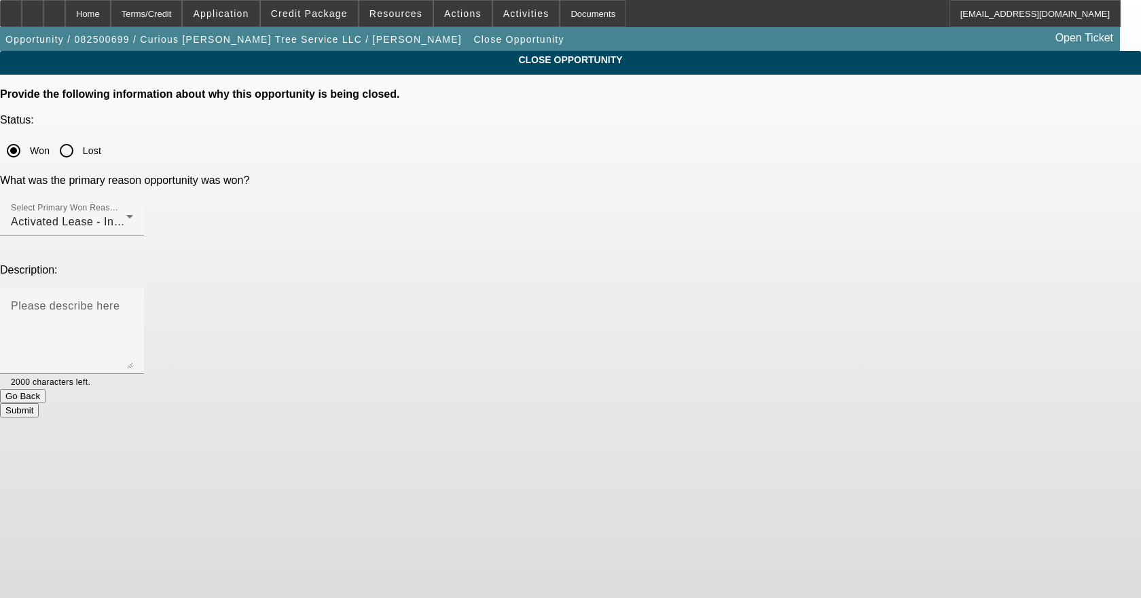
click at [39, 403] on button "Submit" at bounding box center [19, 410] width 39 height 14
